Goal: Information Seeking & Learning: Learn about a topic

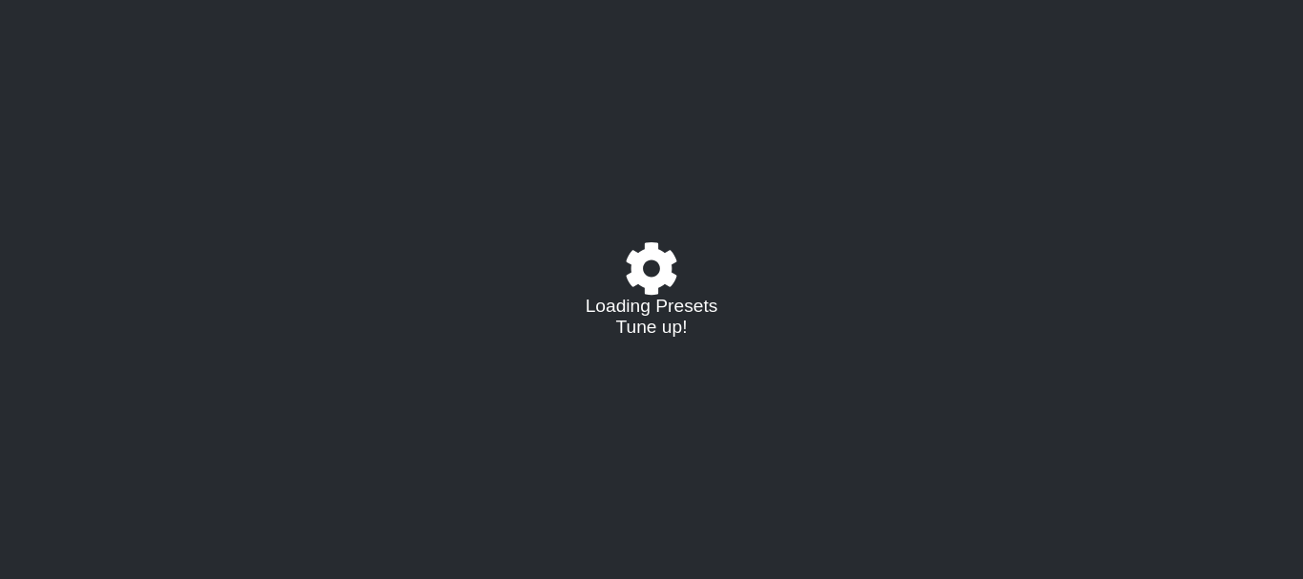
select select "/02375VDEQ"
select select "C"
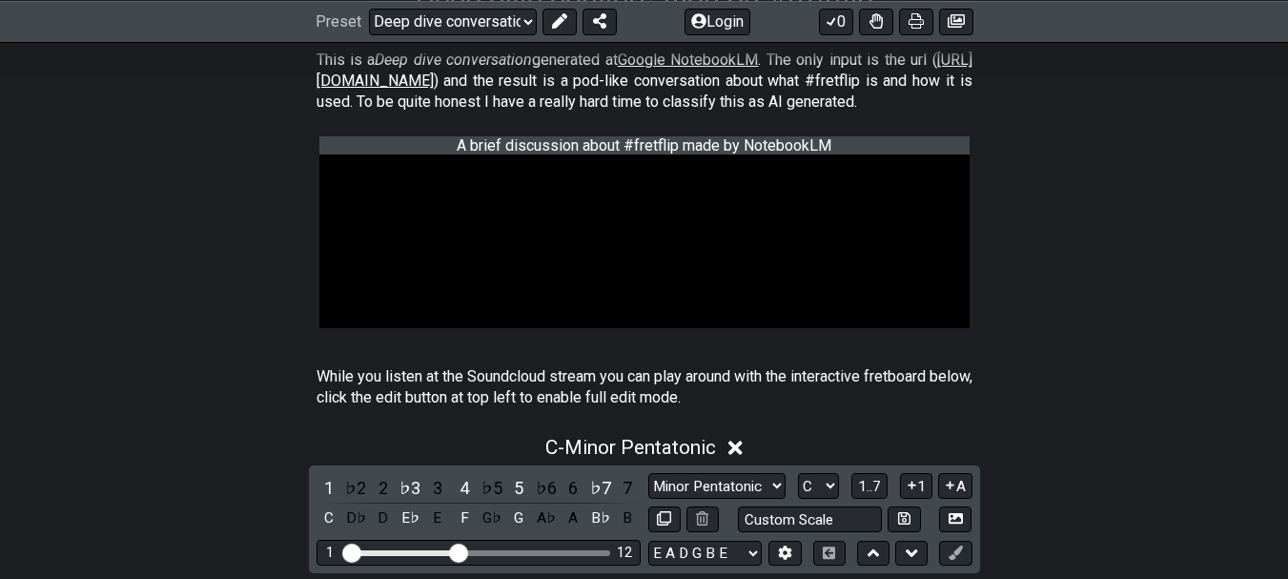
scroll to position [477, 0]
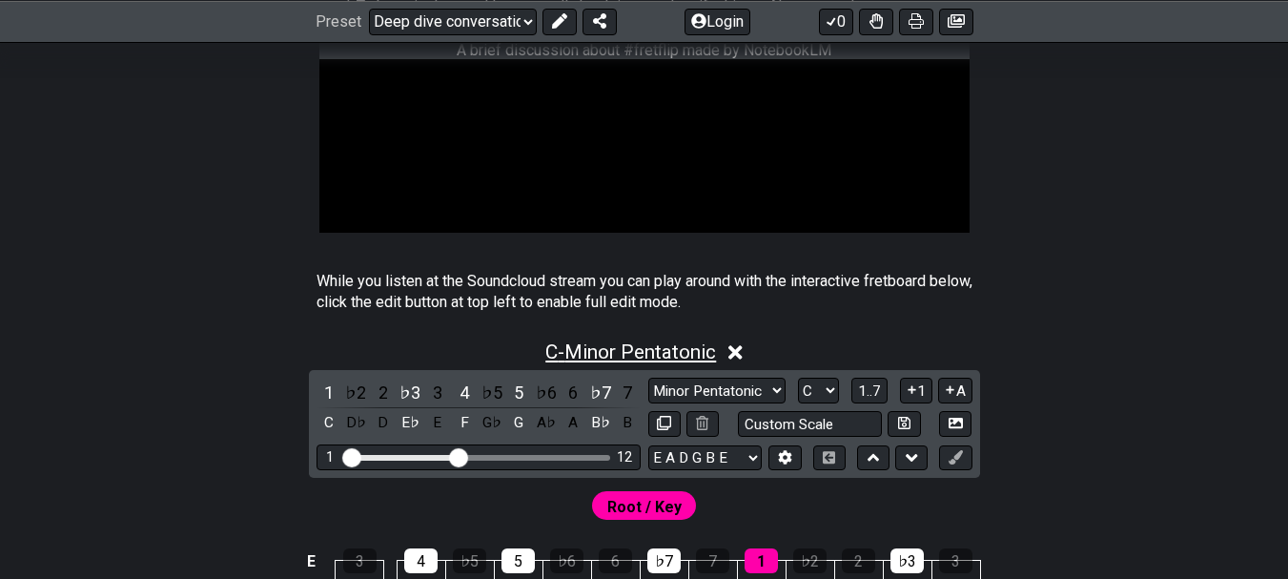
click at [673, 352] on span "C - Minor Pentatonic" at bounding box center [631, 351] width 171 height 23
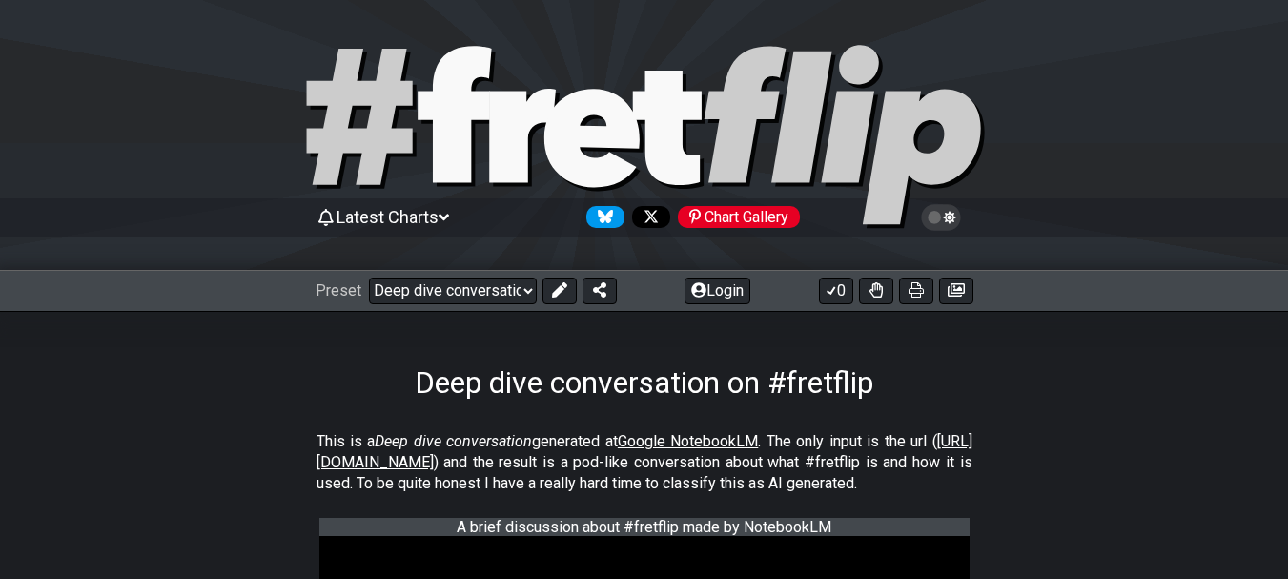
click at [419, 215] on span "Latest Charts" at bounding box center [388, 217] width 102 height 20
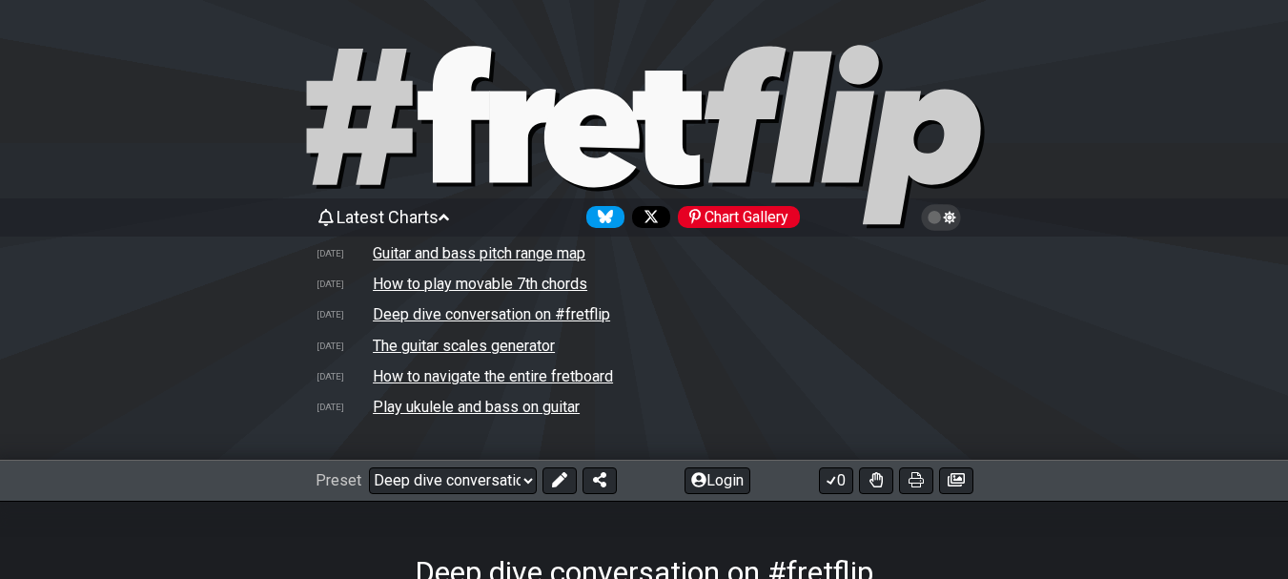
click at [567, 374] on td "How to navigate the entire fretboard" at bounding box center [493, 376] width 242 height 20
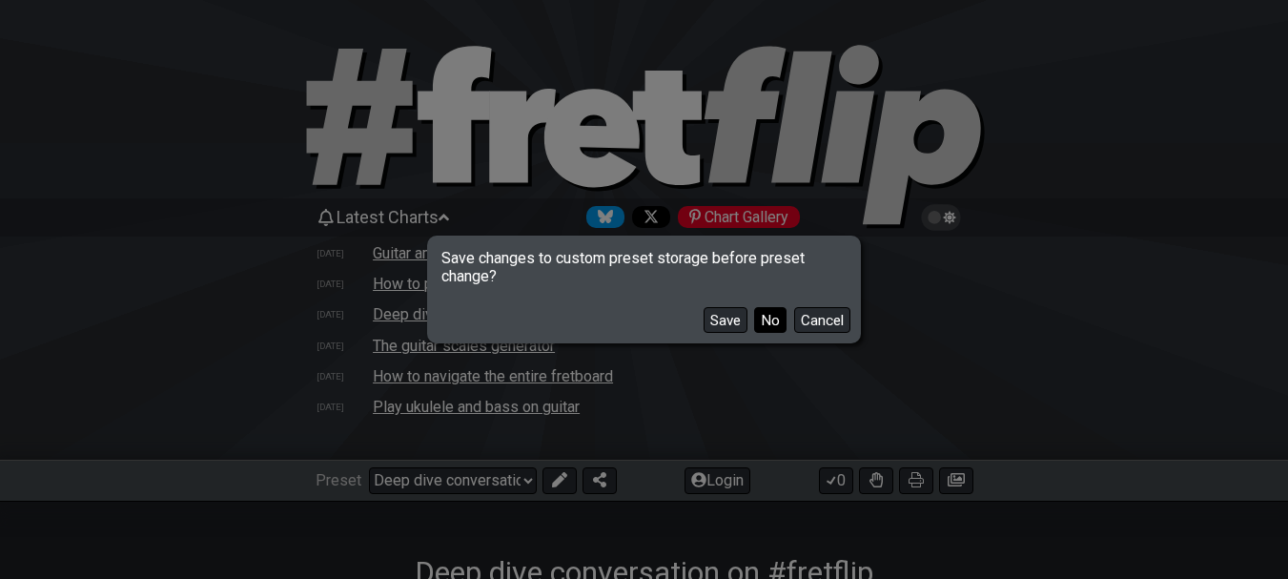
click at [764, 314] on button "No" at bounding box center [770, 320] width 32 height 26
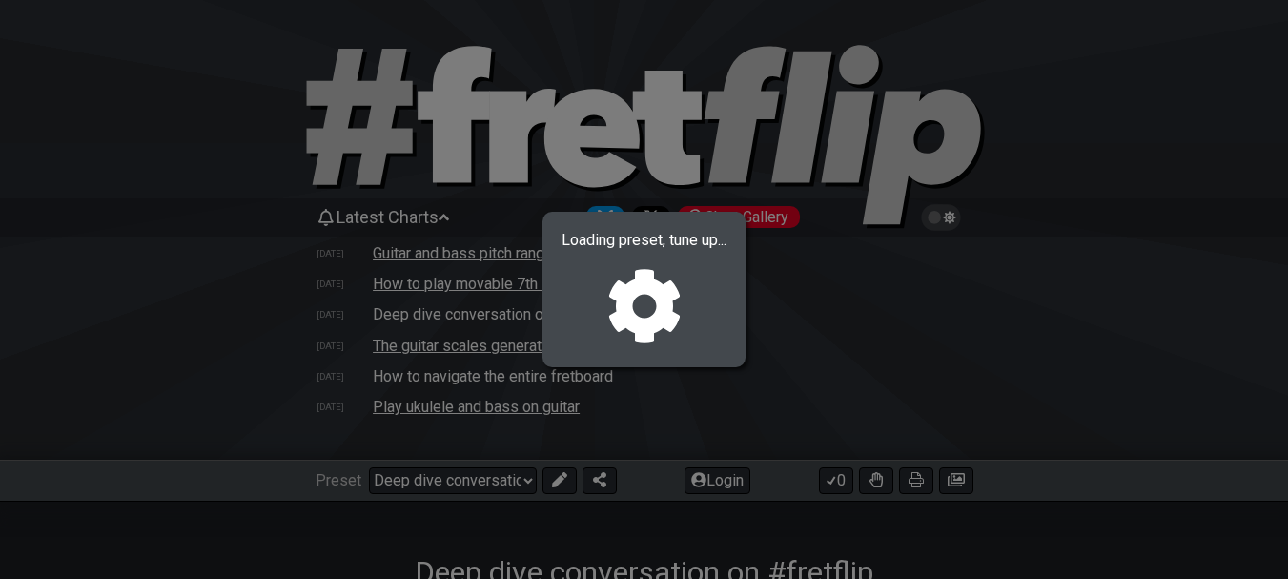
select select "/welcome"
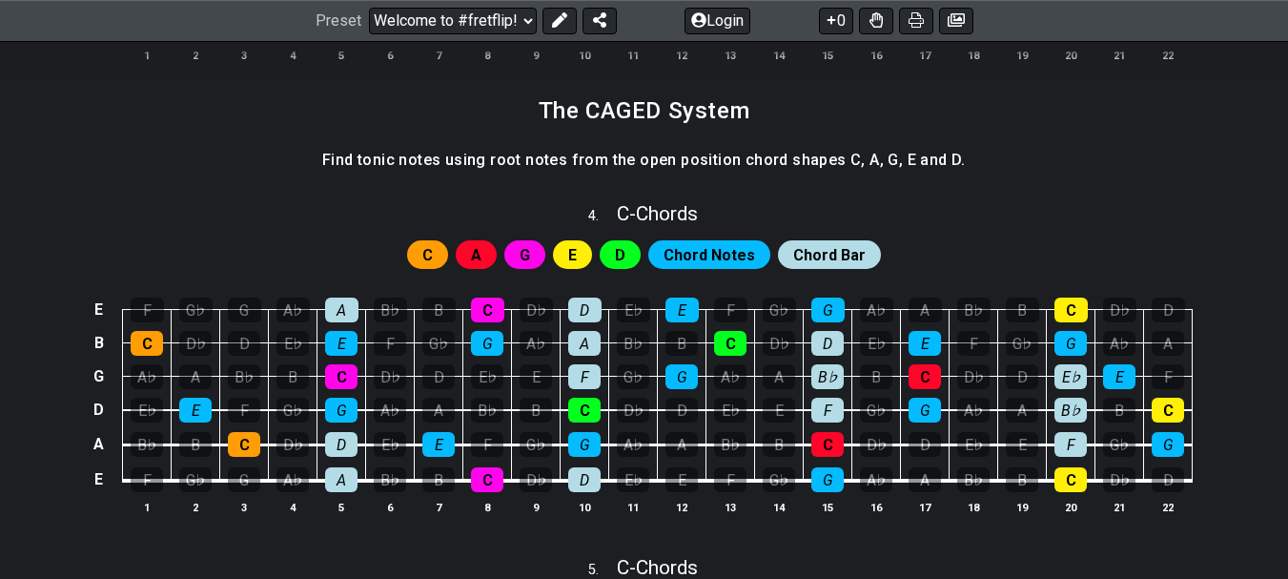
scroll to position [1907, 0]
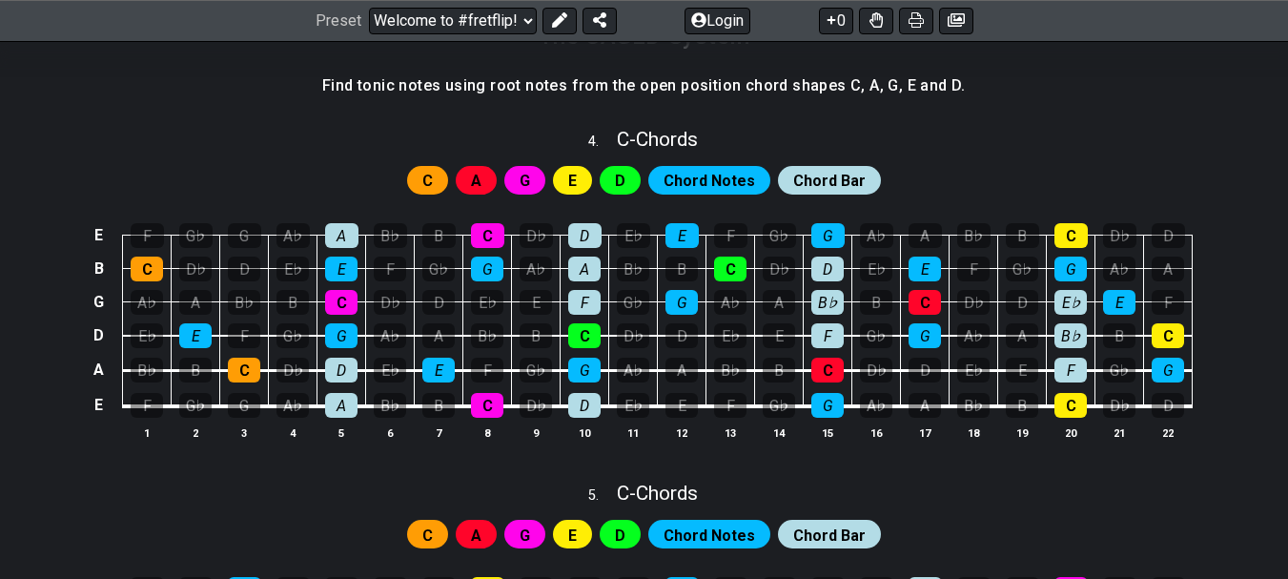
click at [701, 172] on span "Chord Notes" at bounding box center [710, 181] width 92 height 28
click at [525, 177] on span "G" at bounding box center [525, 181] width 10 height 28
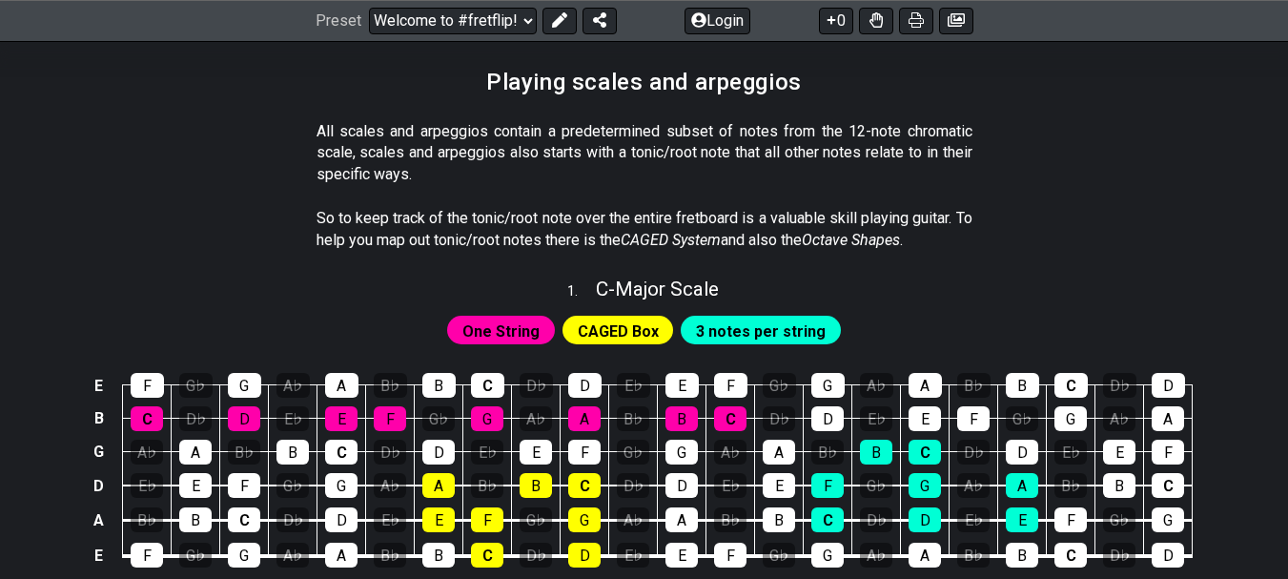
scroll to position [584, 0]
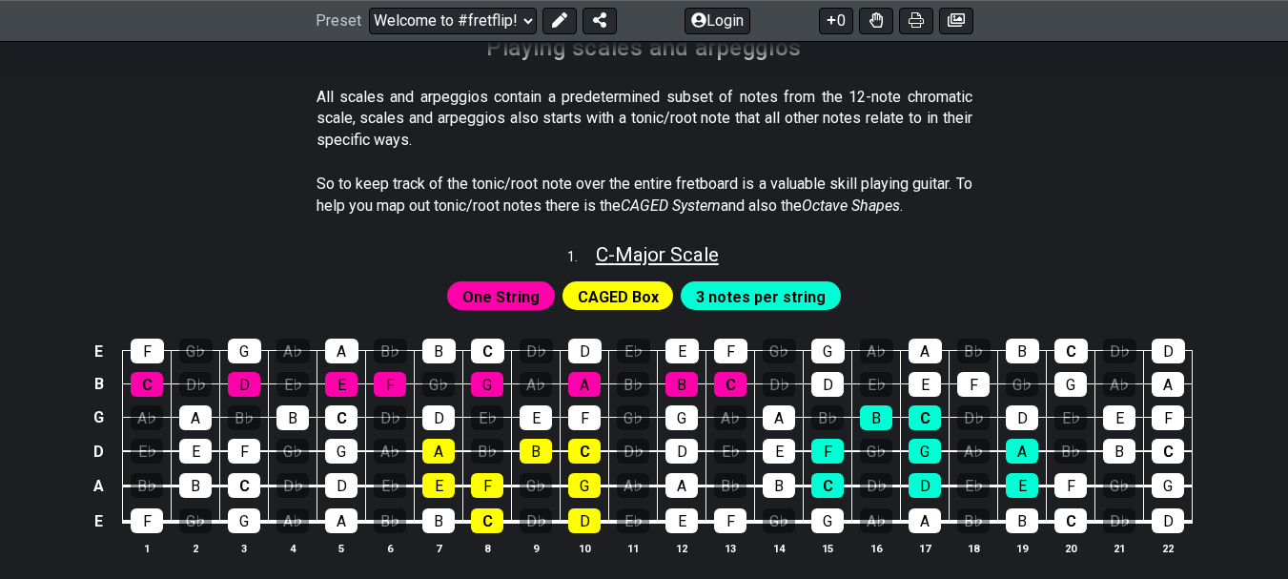
click at [657, 251] on span "C - Major Scale" at bounding box center [657, 254] width 123 height 23
select select "C"
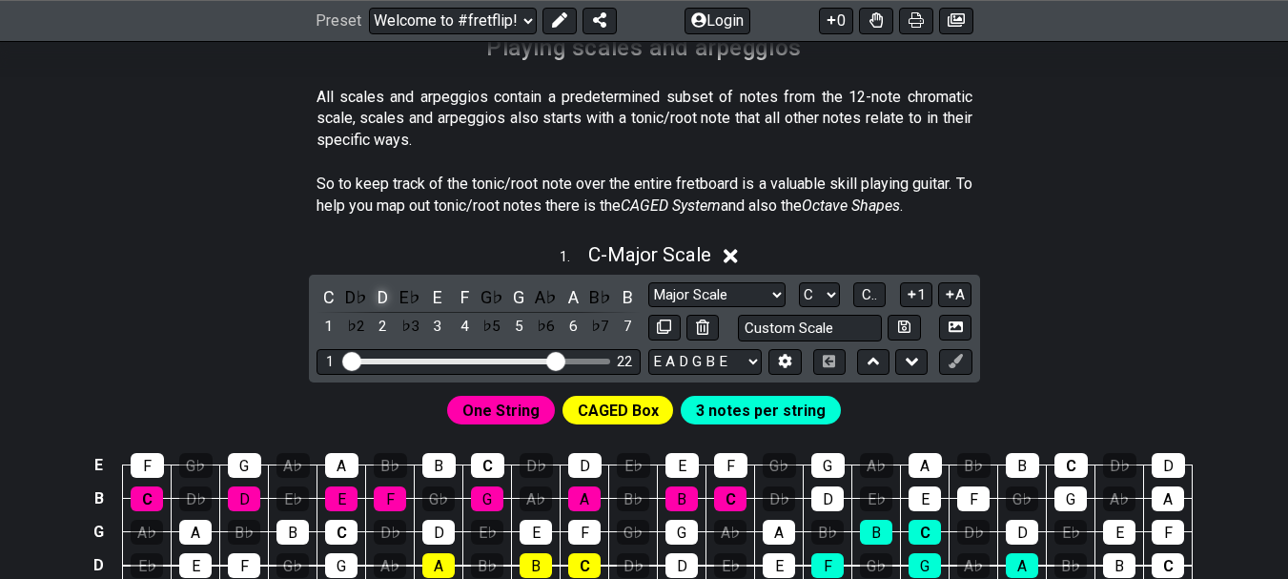
click at [382, 294] on div "D" at bounding box center [383, 297] width 25 height 26
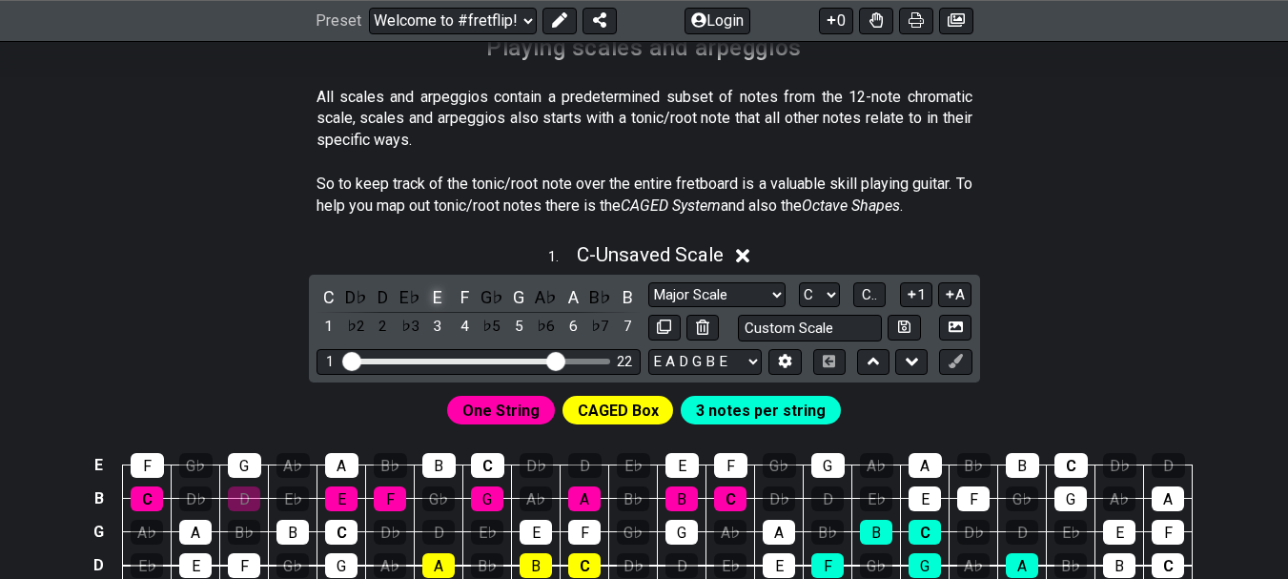
click at [438, 293] on div "E" at bounding box center [437, 297] width 25 height 26
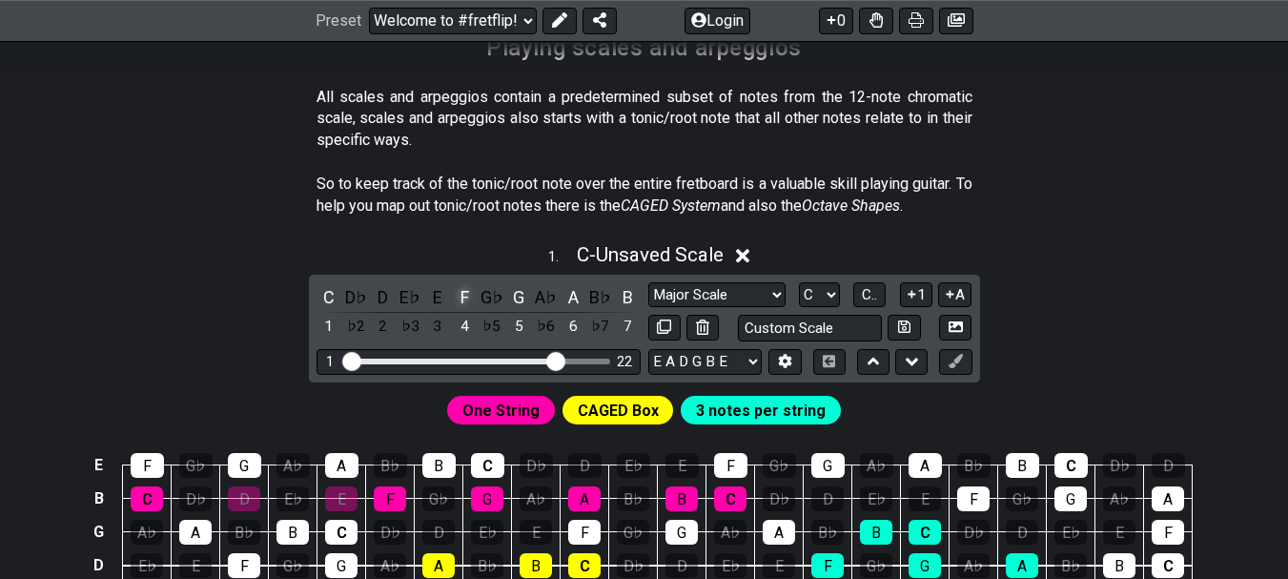
click at [466, 290] on div "F" at bounding box center [464, 297] width 25 height 26
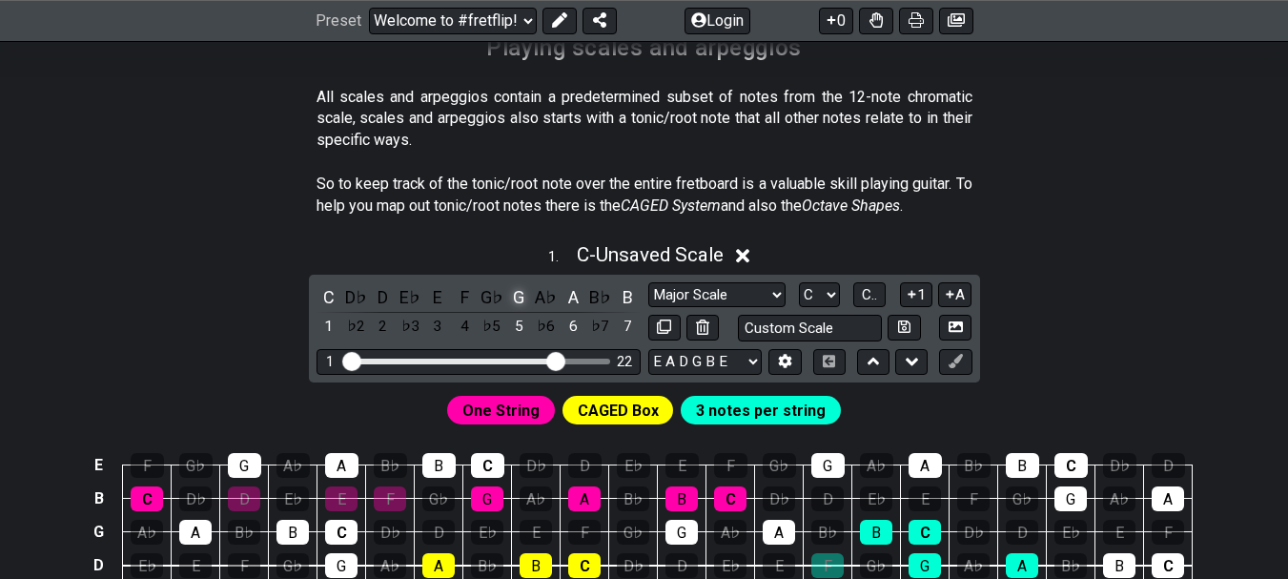
click at [516, 286] on div "G" at bounding box center [518, 297] width 25 height 26
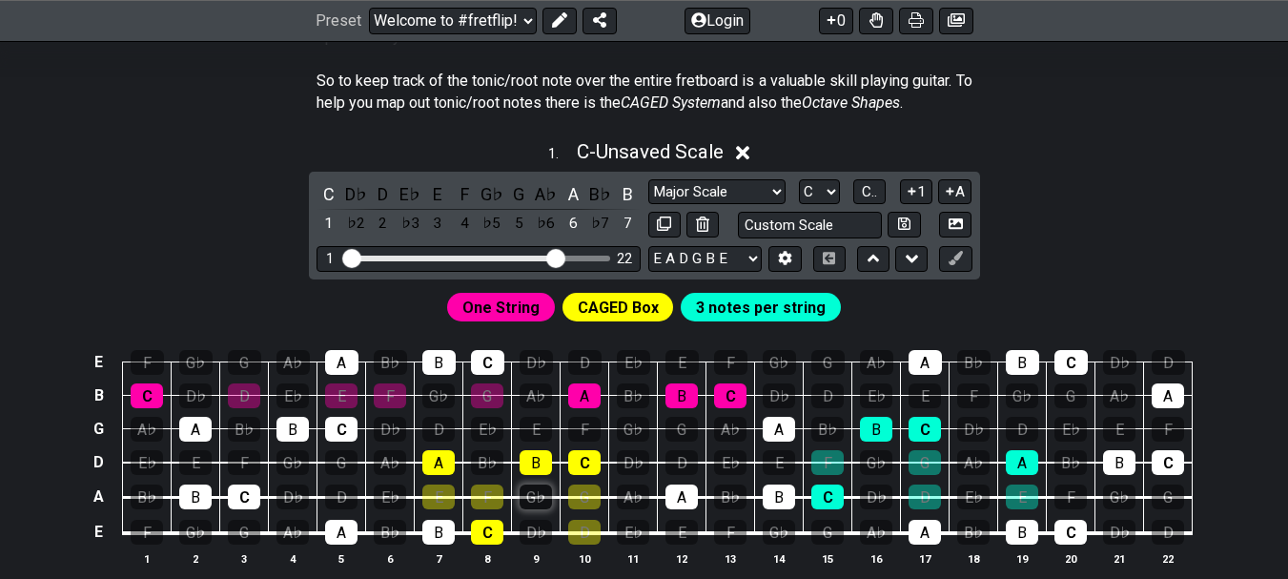
scroll to position [679, 0]
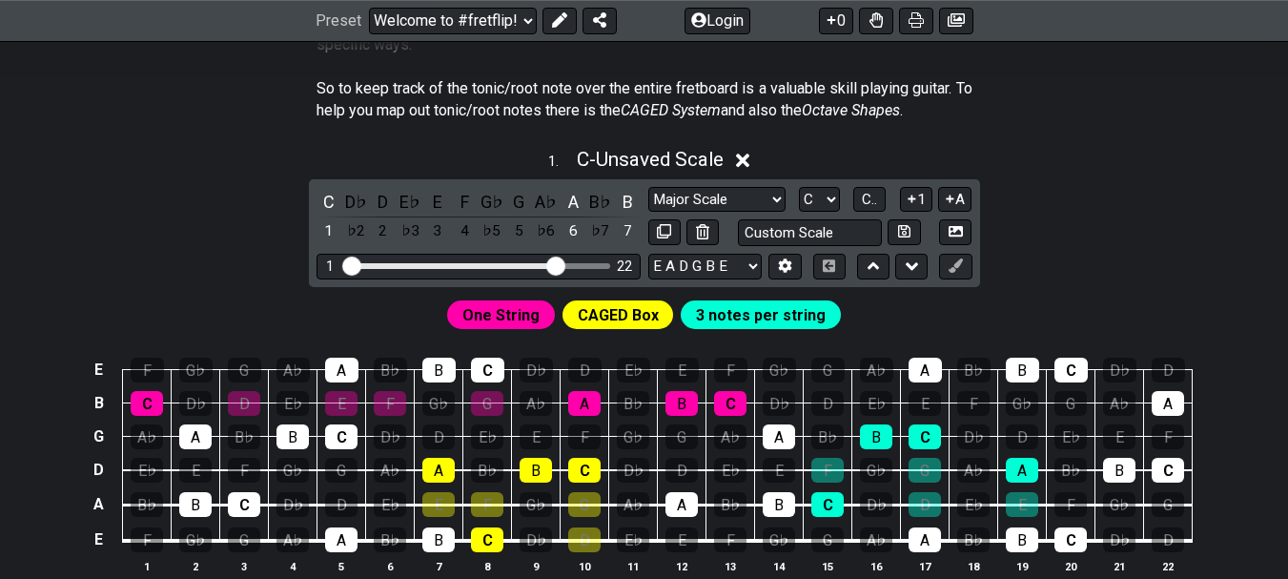
click at [616, 309] on span "CAGED Box" at bounding box center [618, 315] width 81 height 28
click at [746, 156] on icon at bounding box center [743, 161] width 14 height 14
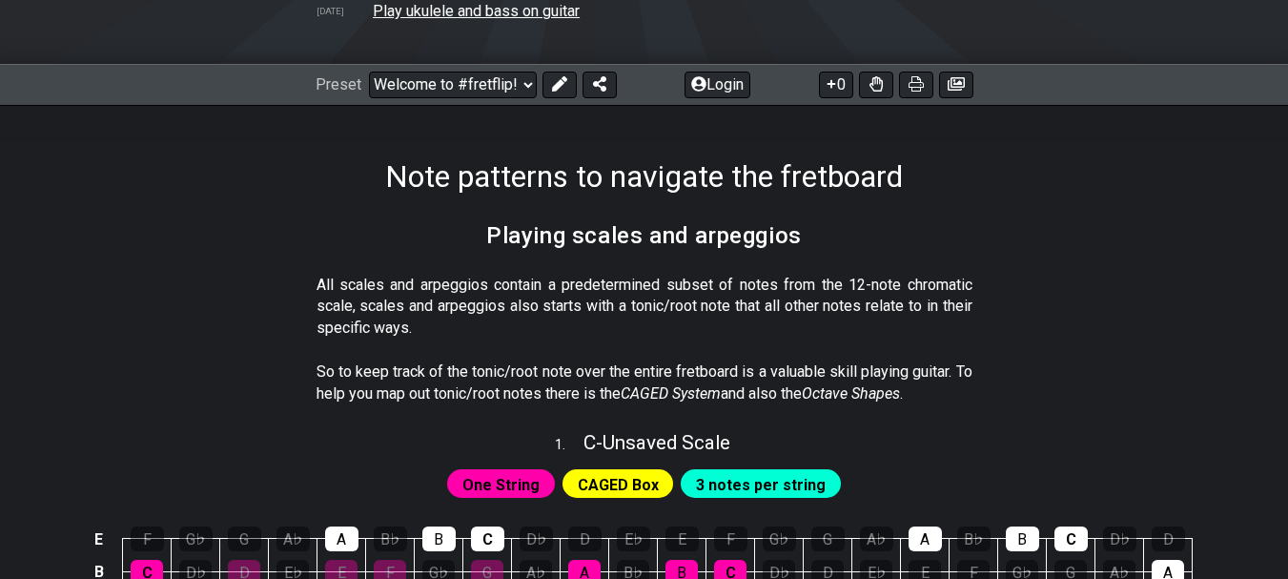
scroll to position [0, 0]
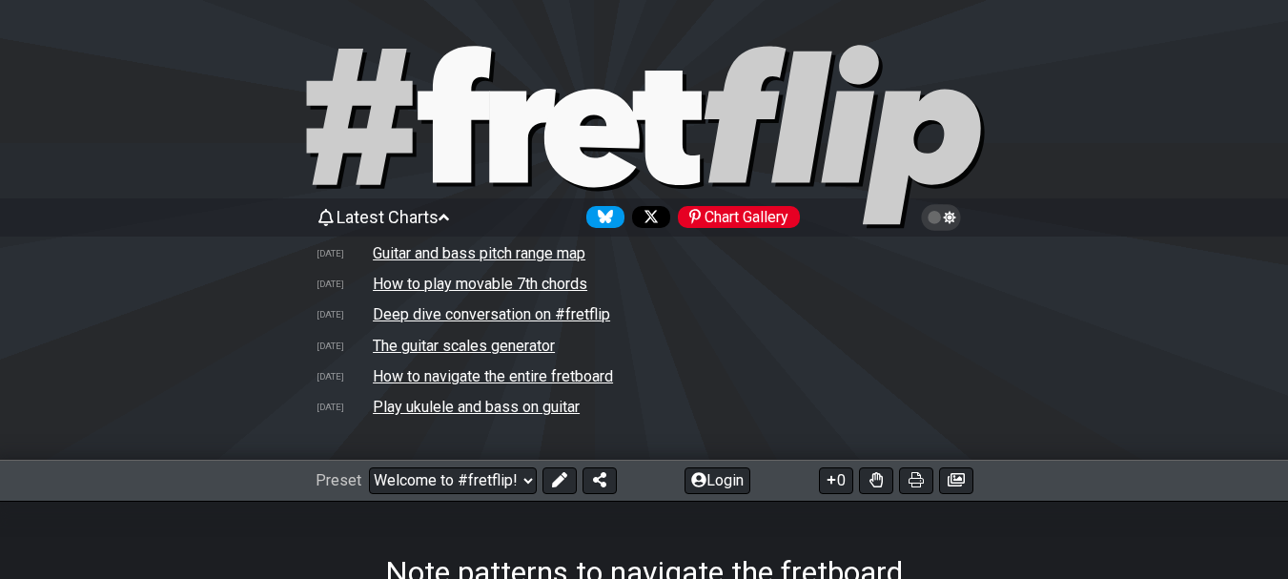
click at [412, 207] on span "Latest Charts" at bounding box center [388, 217] width 102 height 20
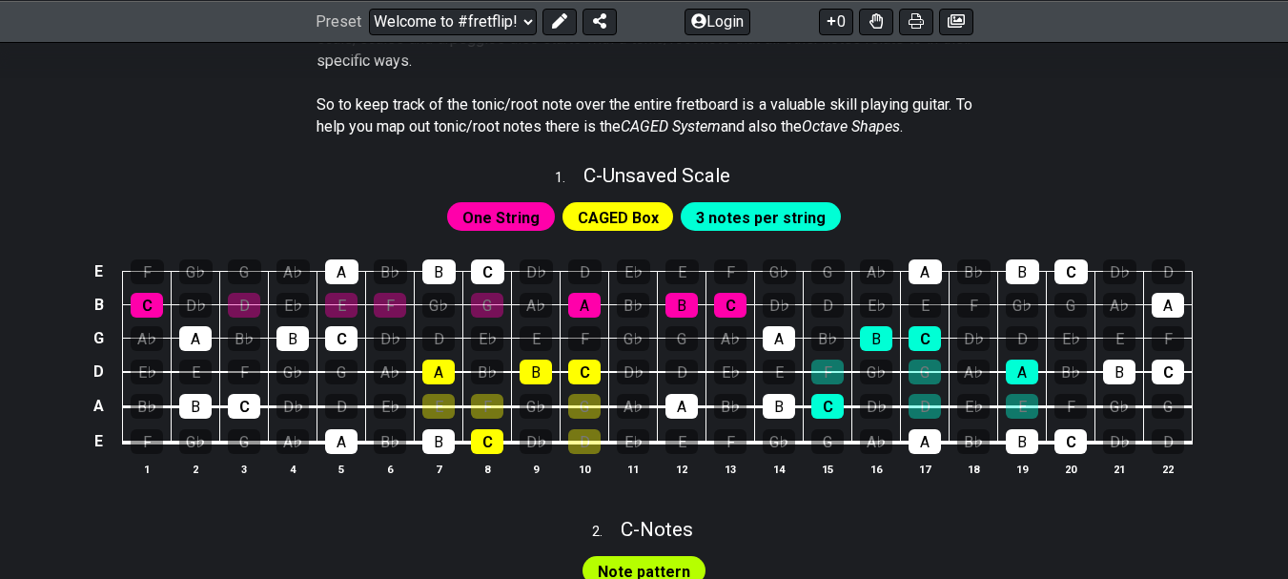
scroll to position [477, 0]
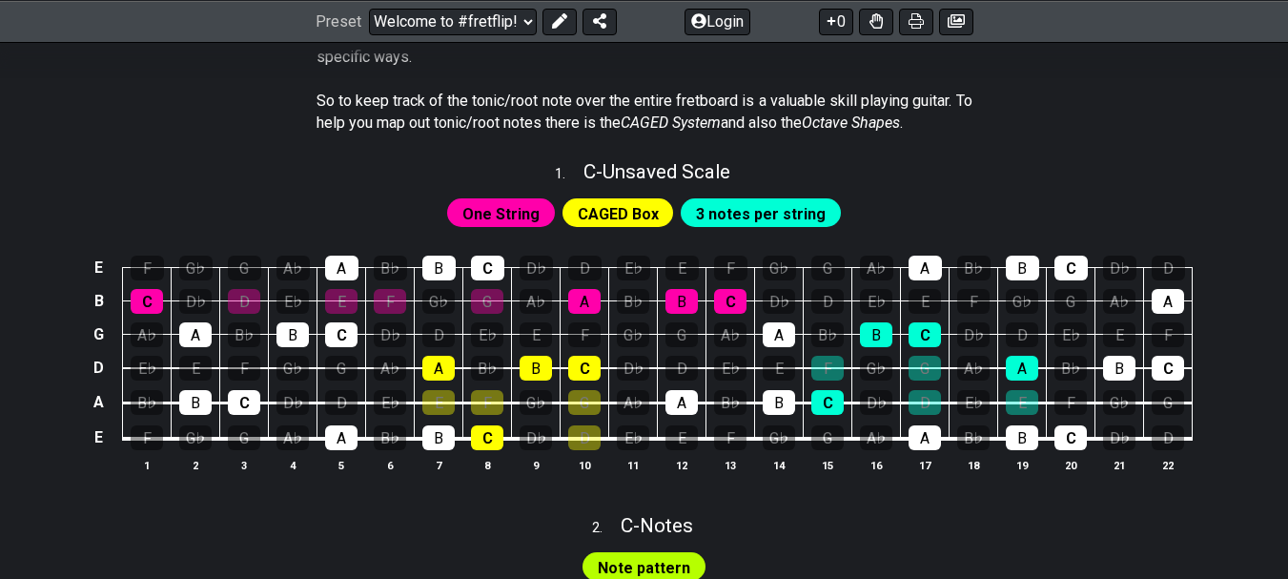
click at [502, 209] on span "One String" at bounding box center [501, 214] width 77 height 28
click at [609, 211] on span "CAGED Box" at bounding box center [618, 214] width 81 height 28
click at [736, 202] on span "3 notes per string" at bounding box center [761, 214] width 130 height 28
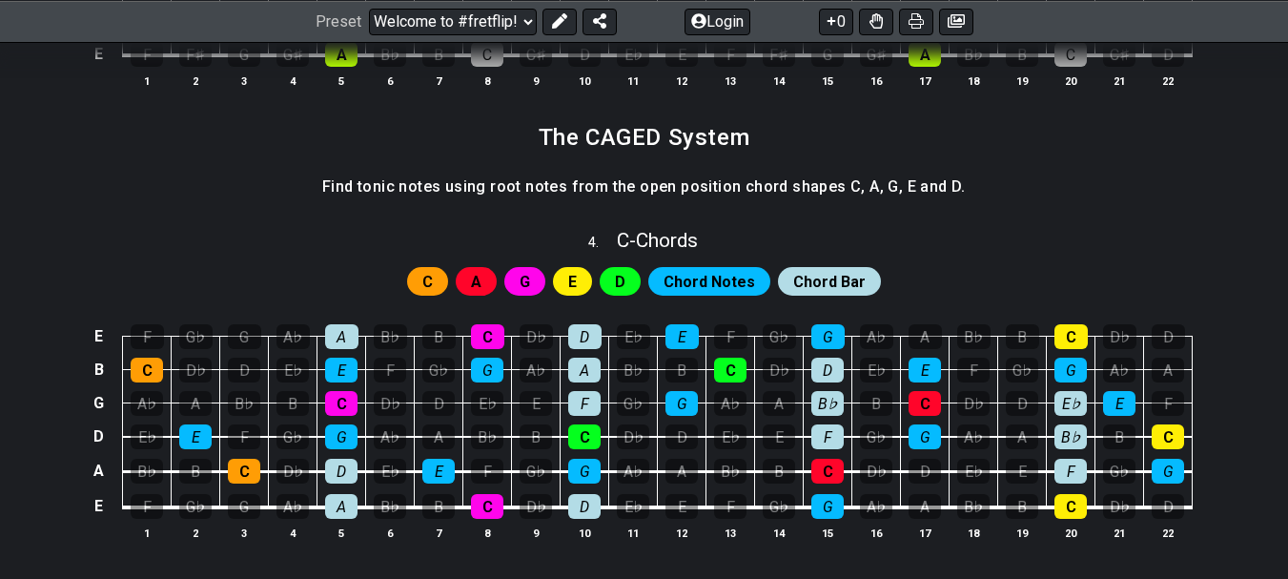
scroll to position [1621, 0]
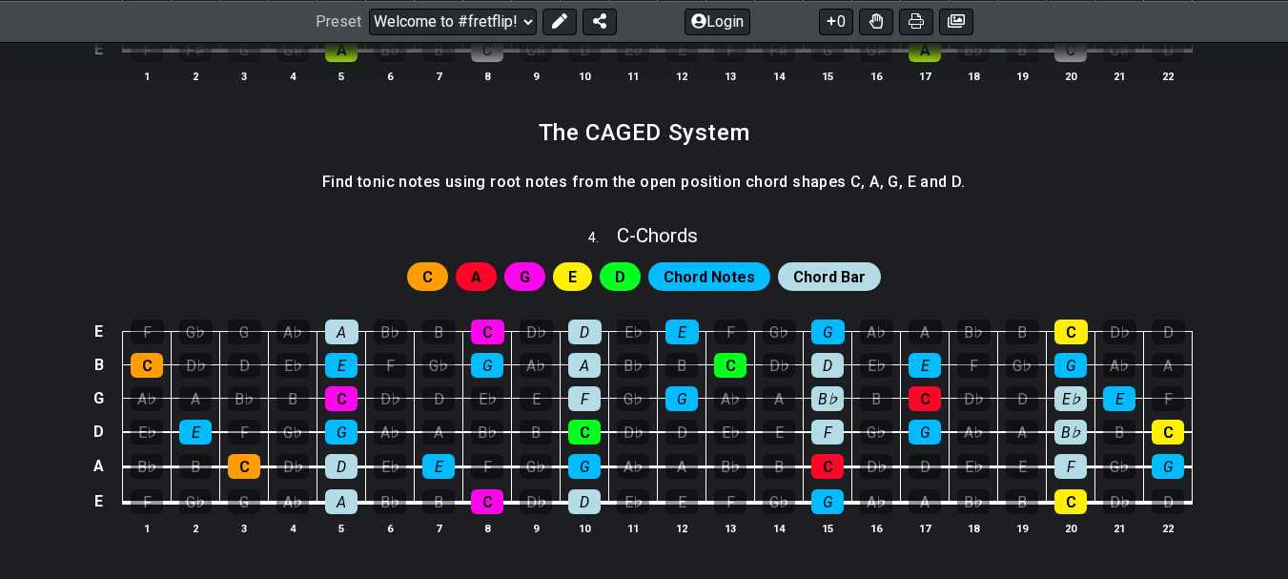
click at [733, 267] on span "Chord Notes" at bounding box center [710, 277] width 92 height 28
click at [818, 272] on span "Chord Bar" at bounding box center [830, 277] width 72 height 28
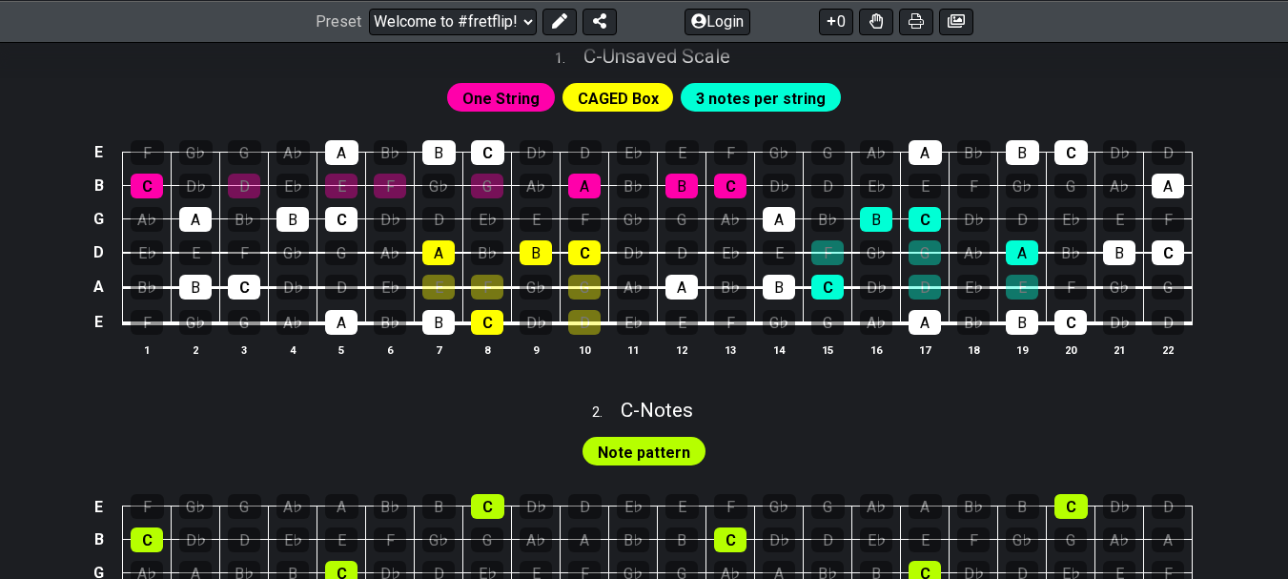
scroll to position [0, 0]
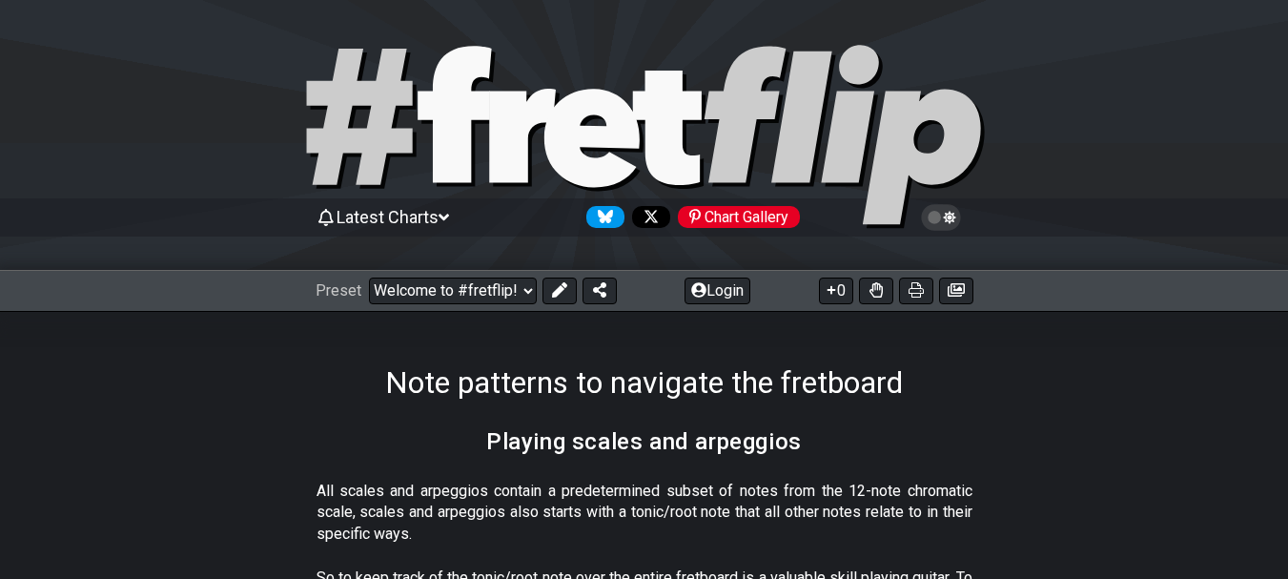
click at [449, 209] on icon at bounding box center [444, 217] width 10 height 17
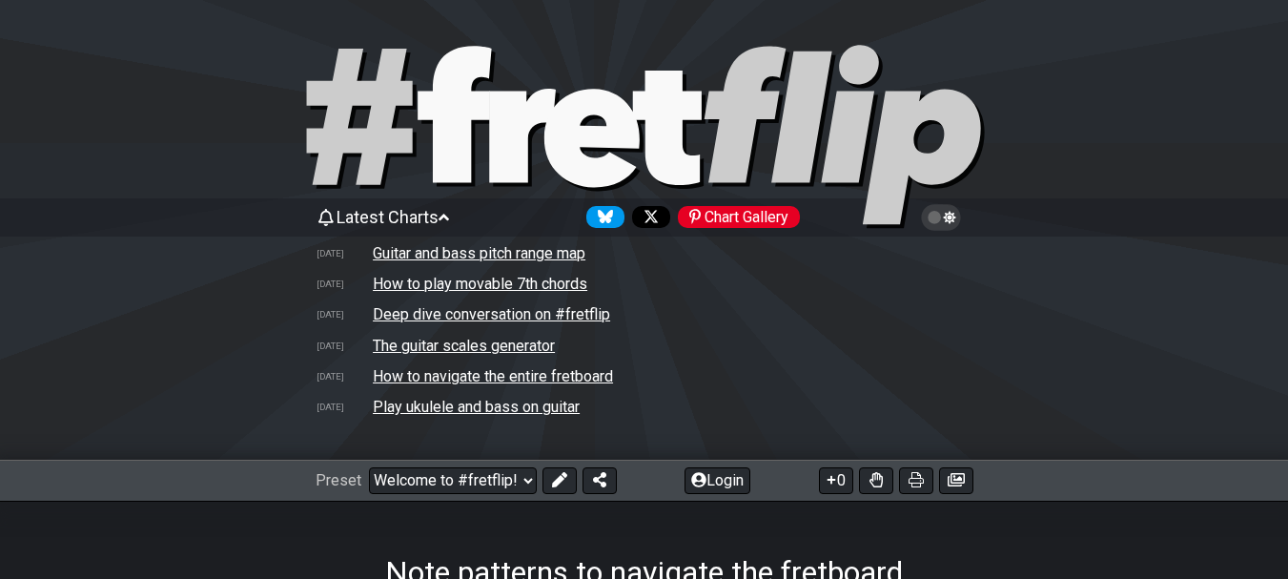
click at [448, 348] on td "The guitar scales generator" at bounding box center [464, 346] width 184 height 20
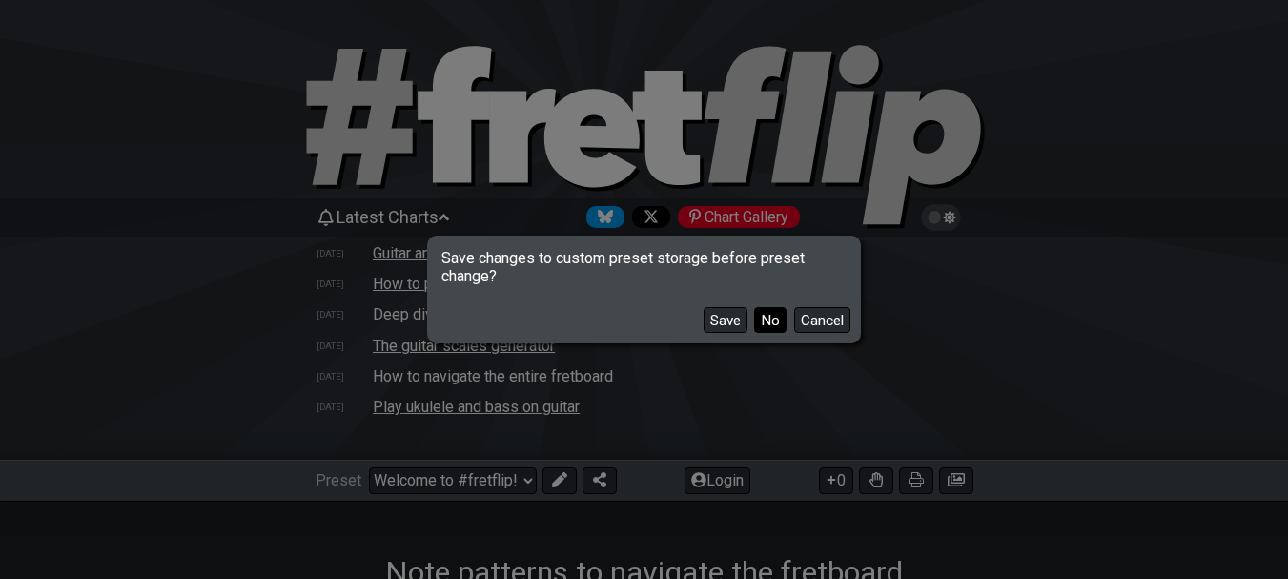
click at [766, 317] on button "No" at bounding box center [770, 320] width 32 height 26
select select "/guitar-scales-generator"
select select "A"
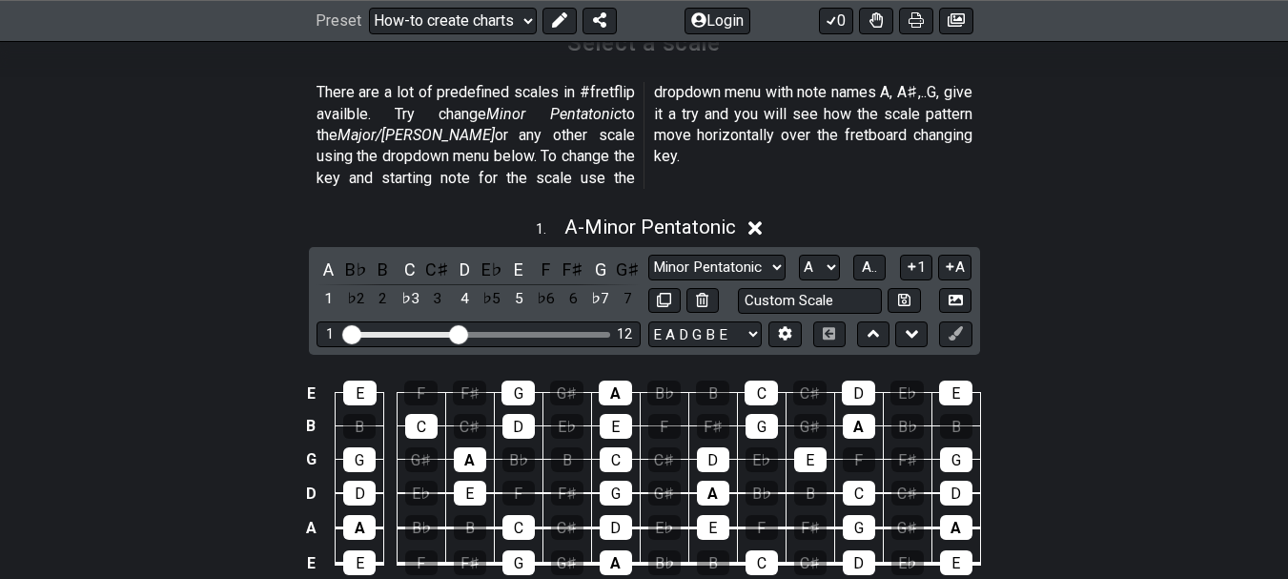
scroll to position [668, 0]
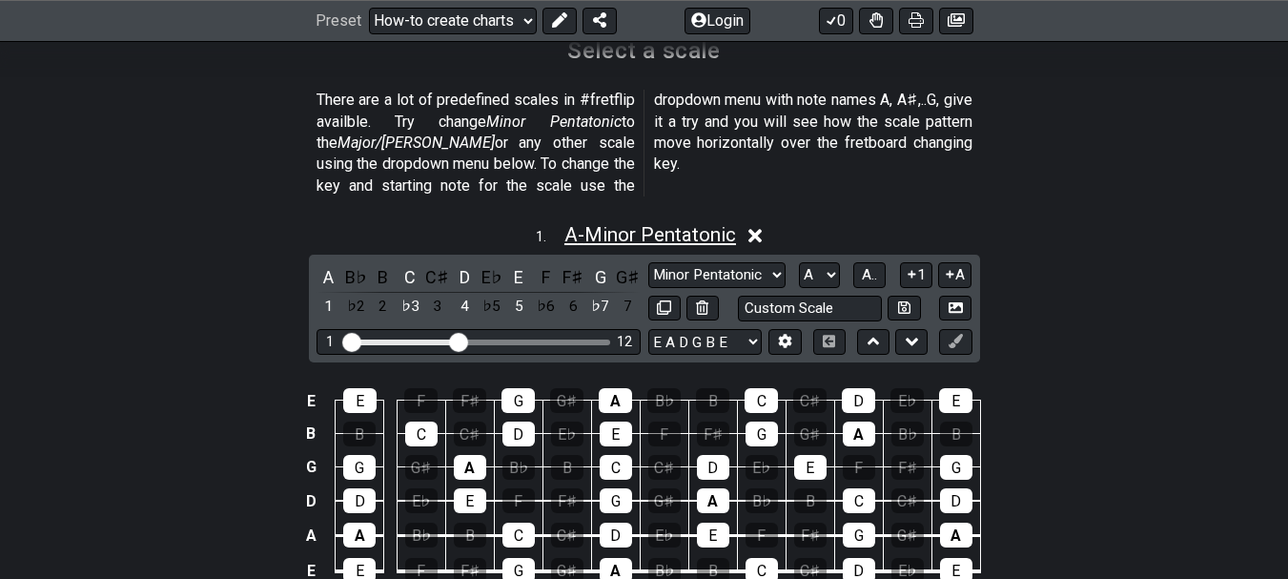
click at [690, 223] on span "A - Minor Pentatonic" at bounding box center [651, 234] width 172 height 23
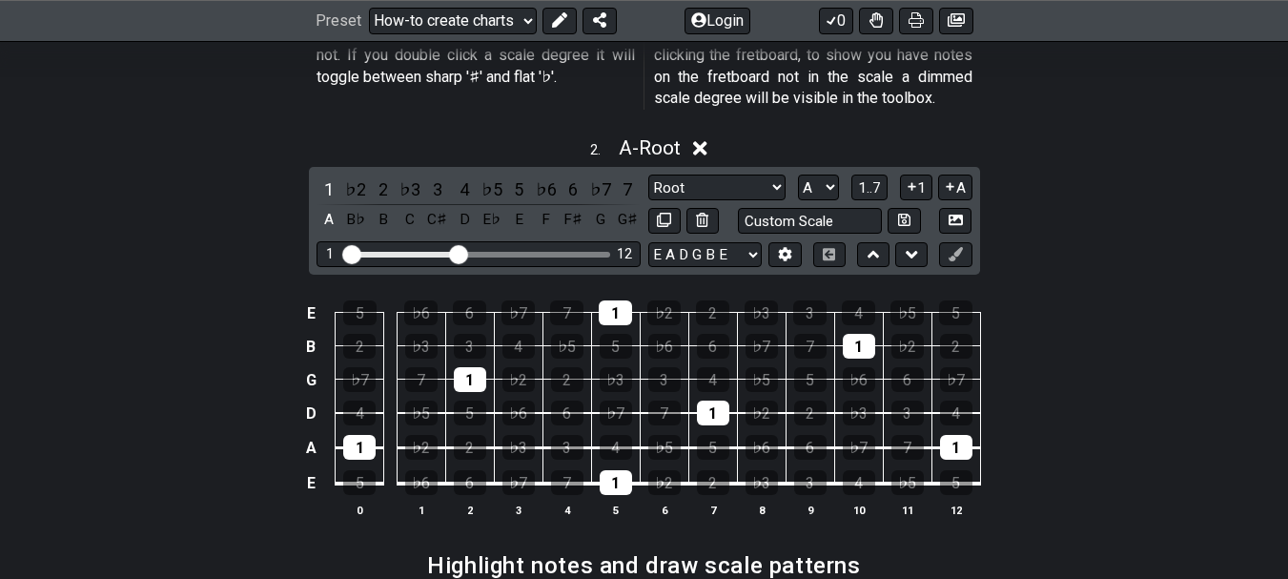
scroll to position [1431, 0]
